Goal: Check status: Check status

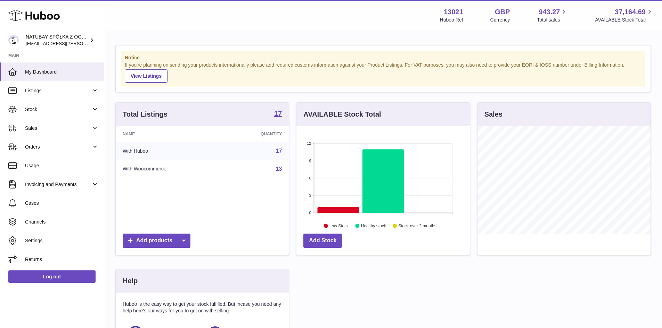
scroll to position [108, 173]
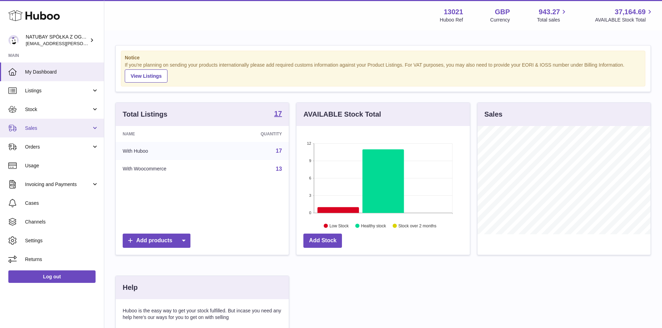
click at [48, 123] on link "Sales" at bounding box center [52, 128] width 104 height 19
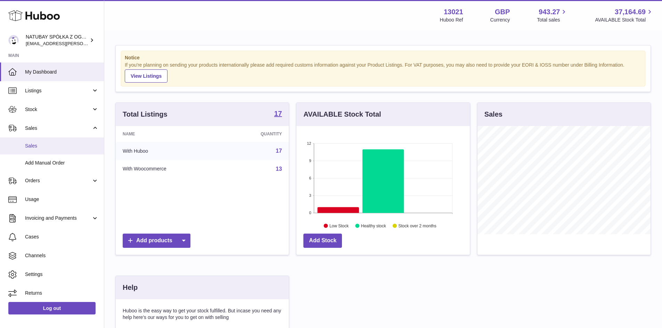
click at [55, 150] on link "Sales" at bounding box center [52, 146] width 104 height 17
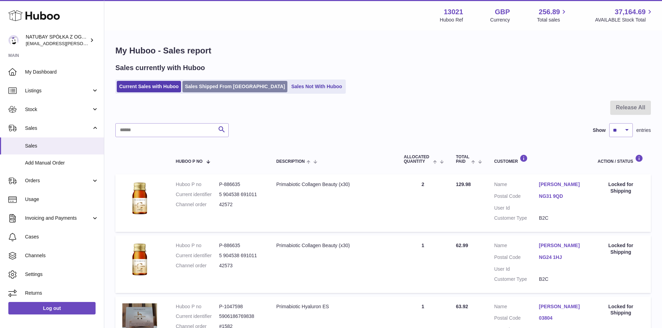
click at [213, 91] on link "Sales Shipped From [GEOGRAPHIC_DATA]" at bounding box center [234, 86] width 105 height 11
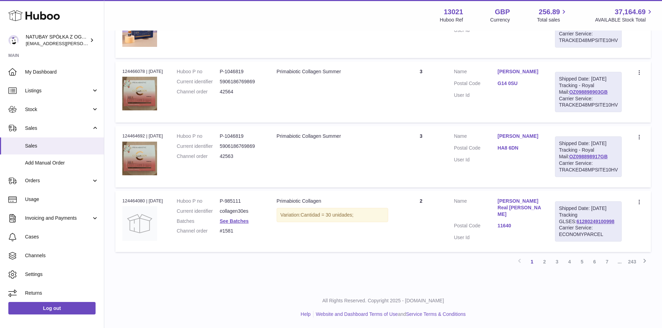
scroll to position [622, 0]
click at [545, 262] on link "2" at bounding box center [544, 262] width 13 height 13
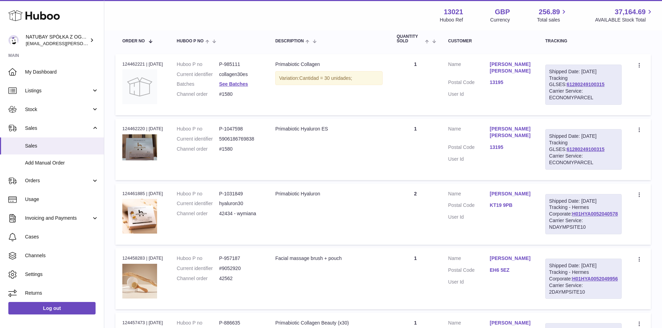
scroll to position [135, 0]
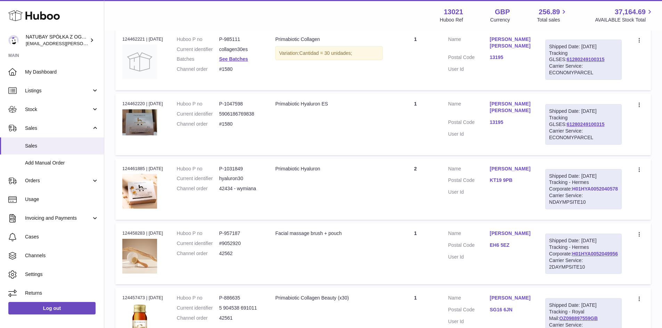
click at [572, 192] on link "H01HYA0052040578" at bounding box center [595, 189] width 46 height 6
